Goal: Task Accomplishment & Management: Complete application form

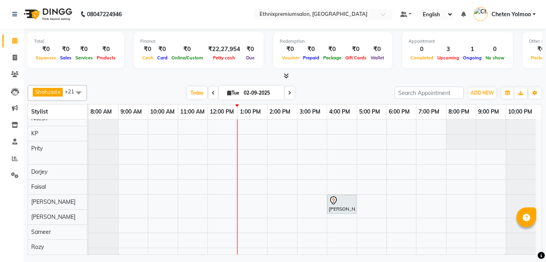
scroll to position [215, 0]
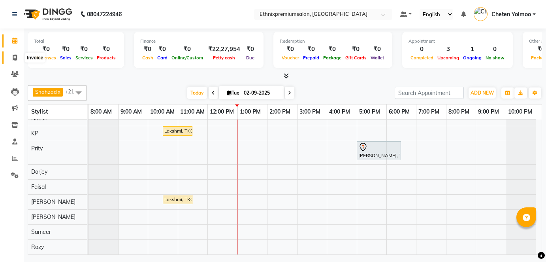
click at [15, 58] on icon at bounding box center [15, 58] width 4 height 6
select select "service"
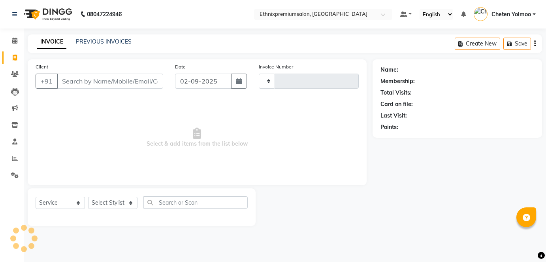
type input "9168"
select select "3625"
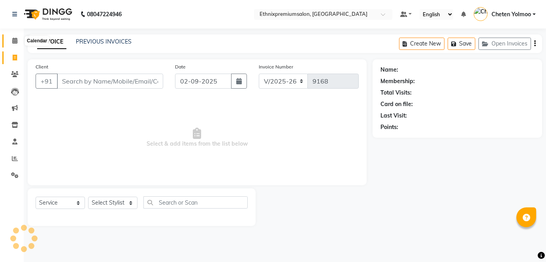
click at [13, 40] on icon at bounding box center [14, 41] width 5 height 6
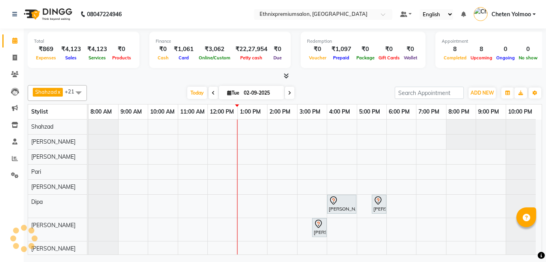
click at [291, 90] on span at bounding box center [289, 93] width 9 height 12
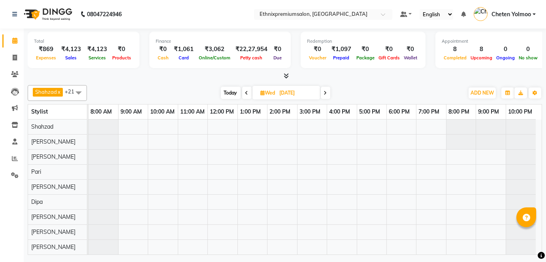
click at [323, 92] on span at bounding box center [325, 93] width 9 height 12
click at [323, 92] on icon at bounding box center [324, 93] width 3 height 5
type input "[DATE]"
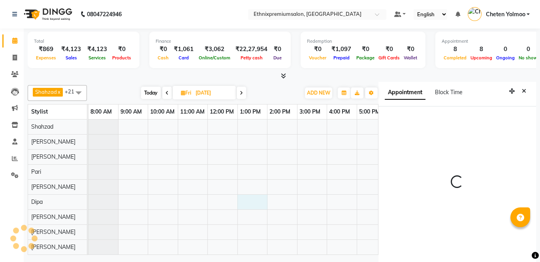
scroll to position [3, 0]
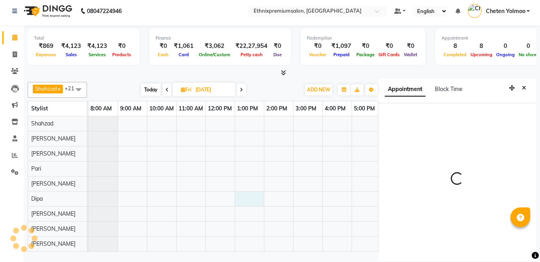
select select "37443"
select select "tentative"
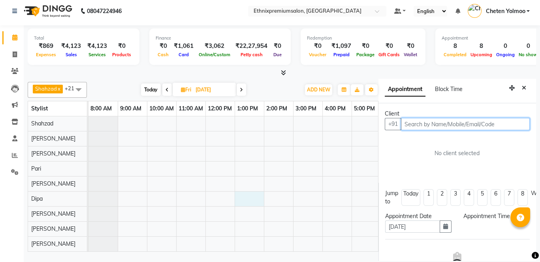
select select "780"
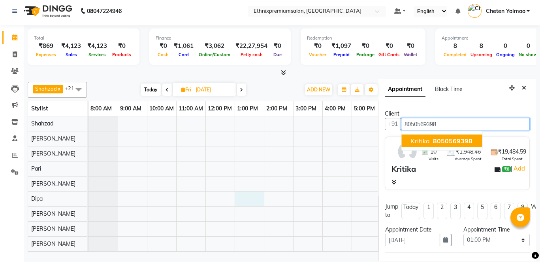
click at [421, 138] on span "Kritika" at bounding box center [420, 141] width 19 height 8
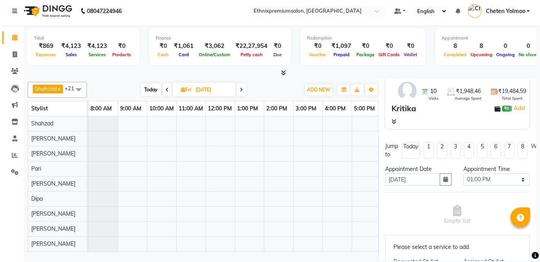
scroll to position [119, 0]
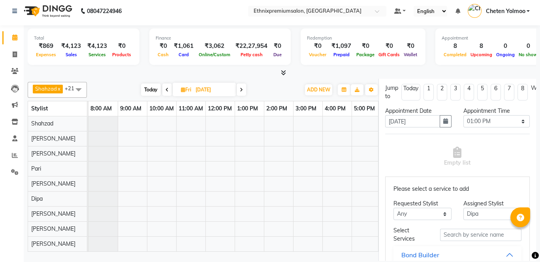
type input "8050569398"
click at [449, 234] on input "text" at bounding box center [480, 234] width 81 height 12
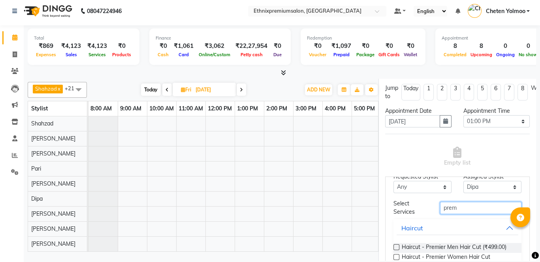
scroll to position [42, 0]
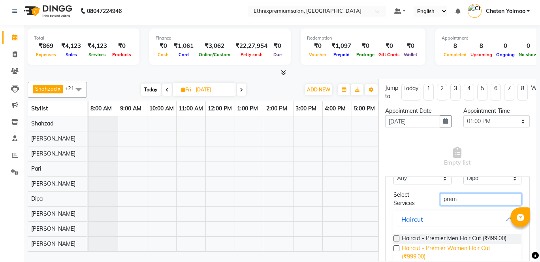
type input "prem"
click at [449, 247] on span "Haircut - Premier Women Hair Cut (₹999.00)" at bounding box center [458, 252] width 113 height 17
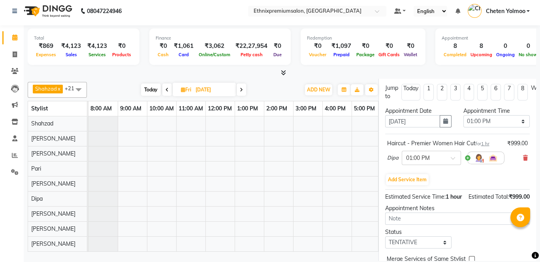
scroll to position [158, 0]
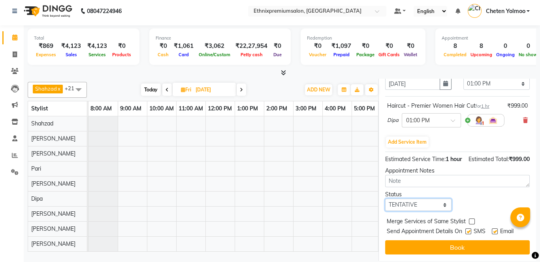
click at [435, 211] on select "Select TENTATIVE CONFIRM UPCOMING" at bounding box center [418, 204] width 66 height 12
select select "confirm booking"
click at [385, 203] on select "Select TENTATIVE CONFIRM UPCOMING" at bounding box center [418, 204] width 66 height 12
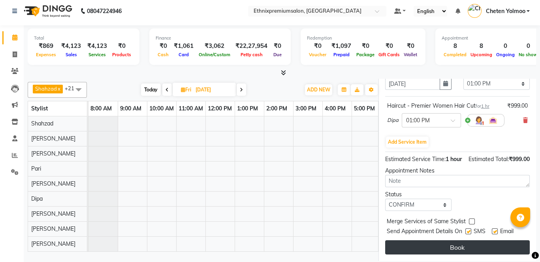
click at [459, 240] on button "Book" at bounding box center [457, 247] width 145 height 14
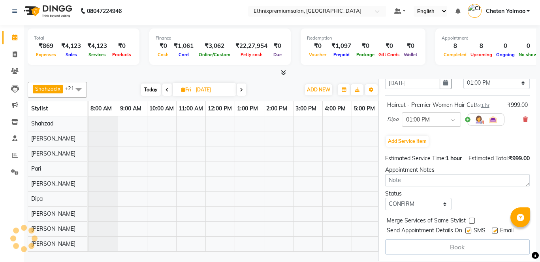
select select "37443"
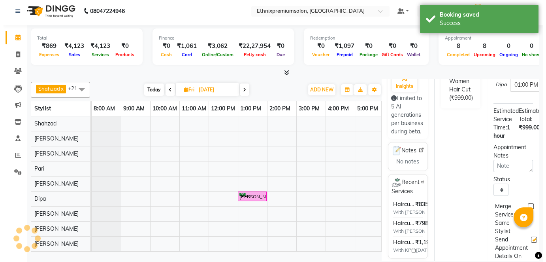
scroll to position [0, 0]
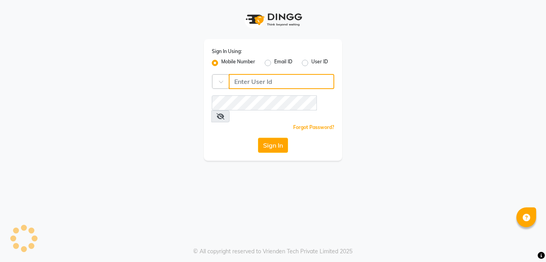
type input "5544332211"
